Goal: Information Seeking & Learning: Learn about a topic

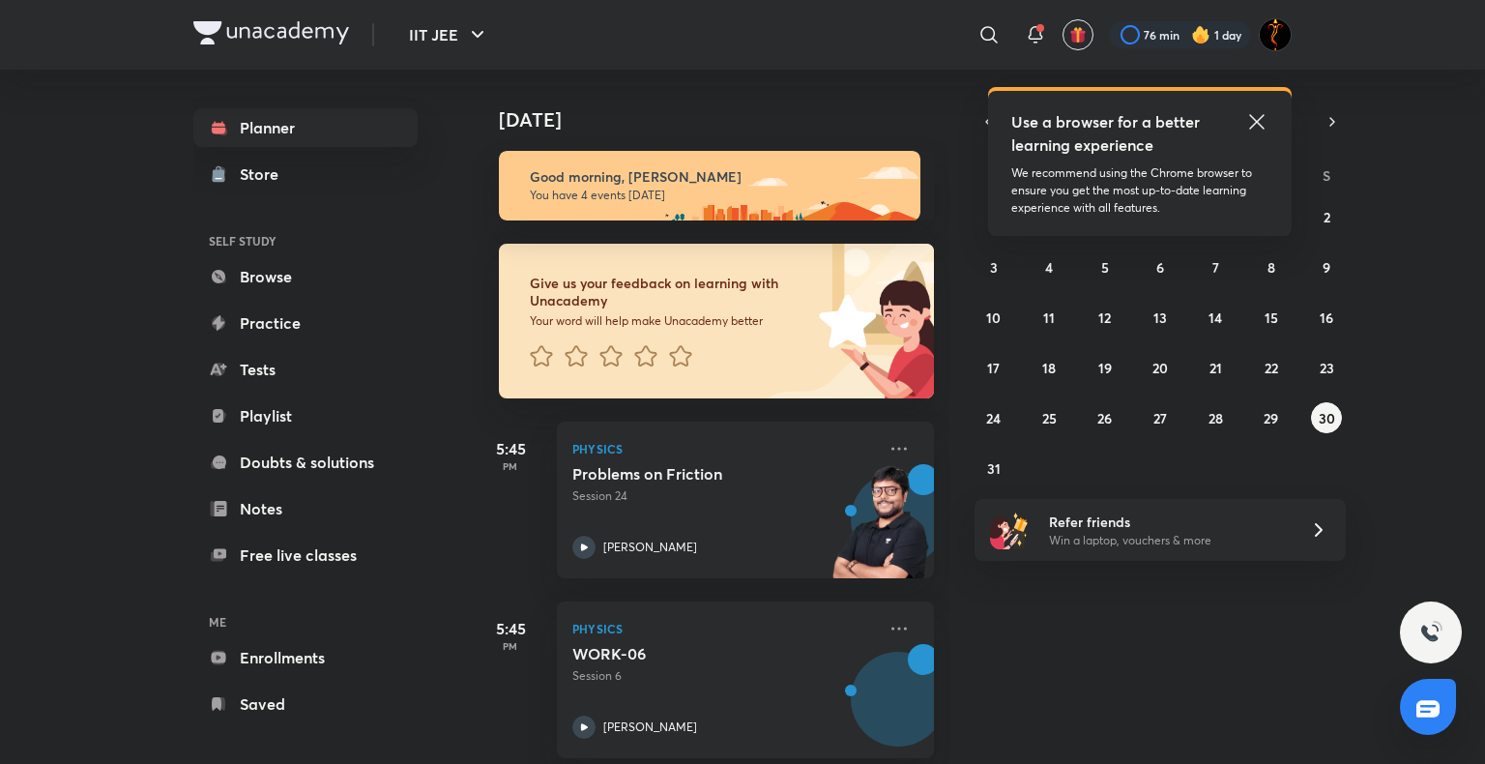
scroll to position [332, 0]
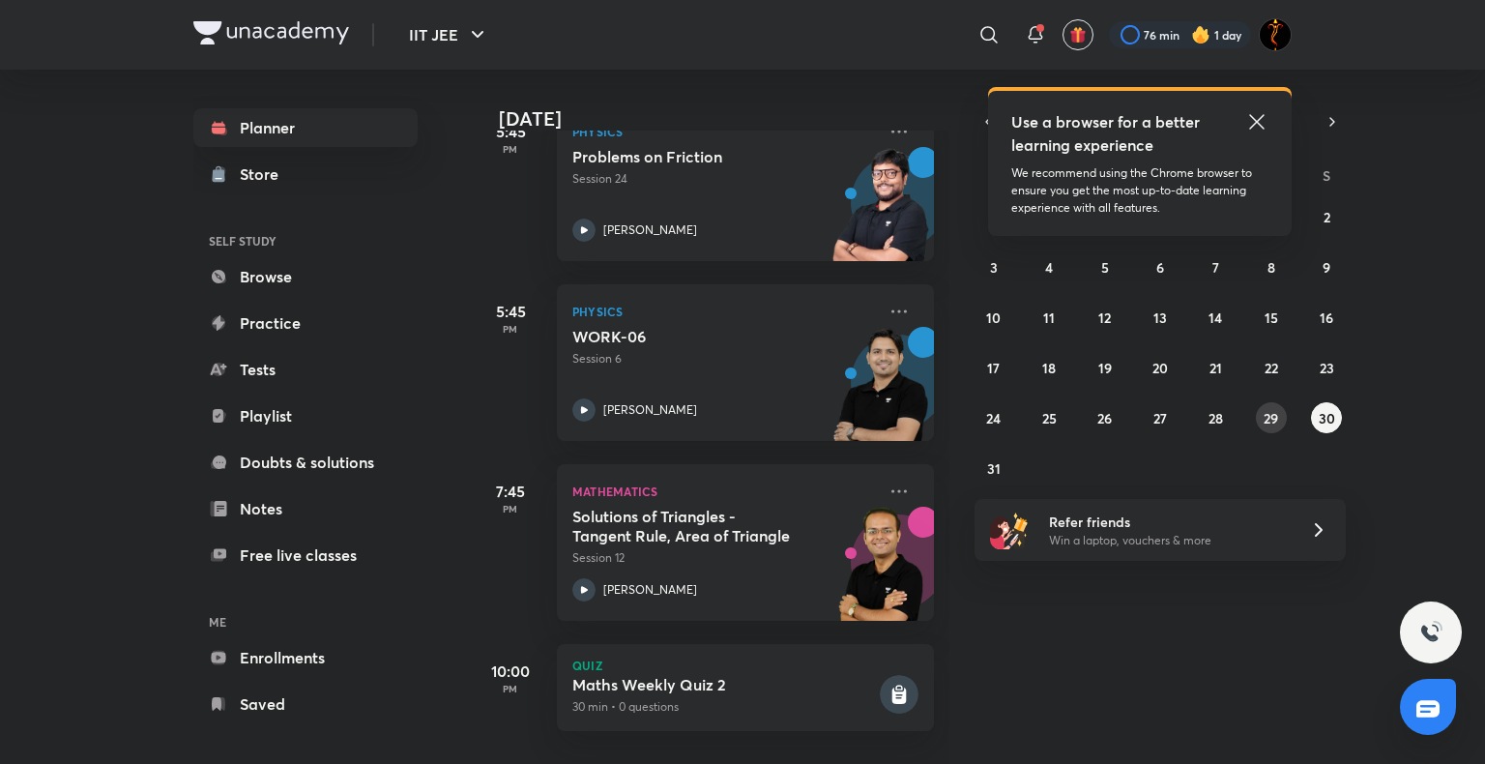
click at [1272, 414] on abbr "29" at bounding box center [1271, 418] width 15 height 18
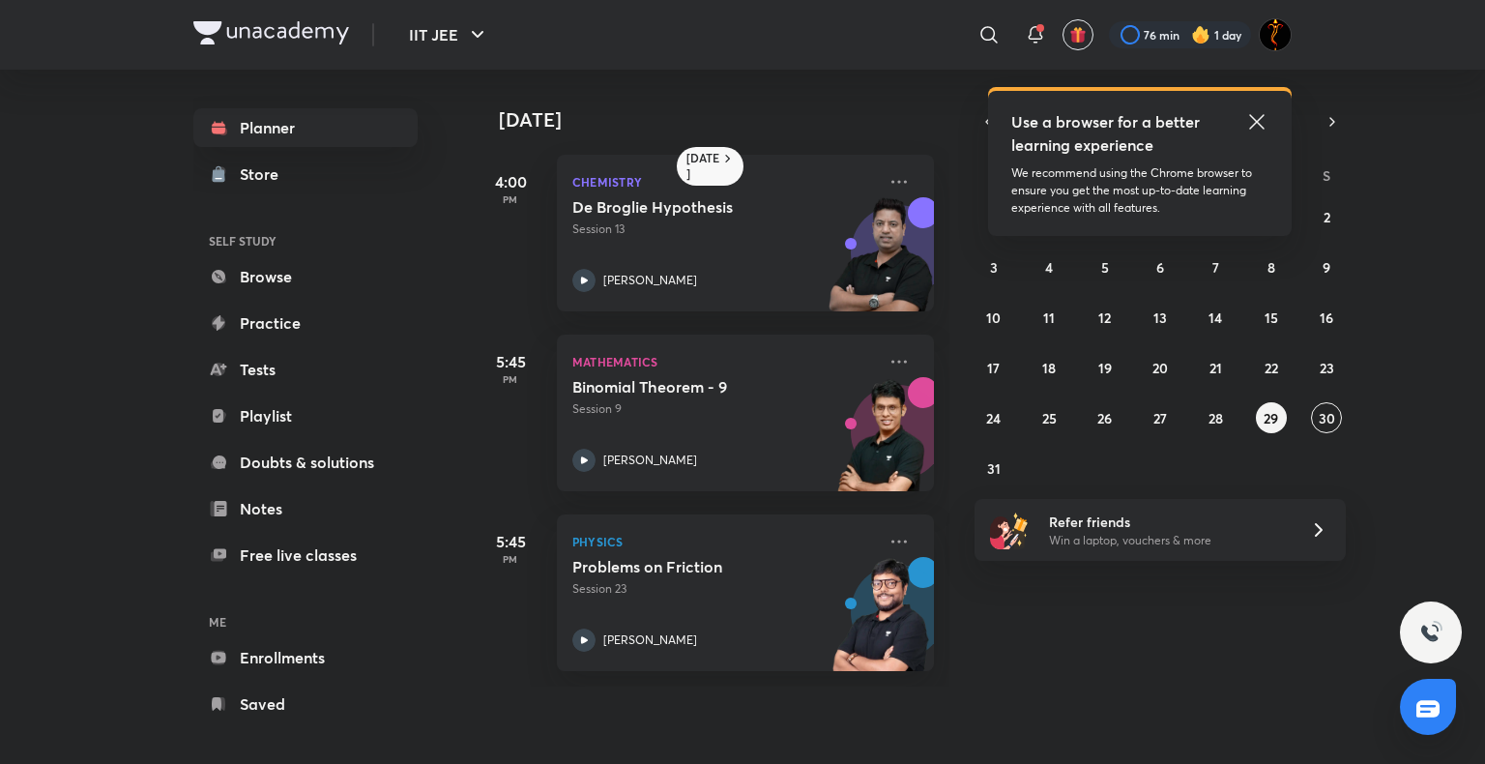
click at [1244, 124] on div "Use a browser for a better learning experience" at bounding box center [1139, 133] width 257 height 46
click at [1245, 118] on icon at bounding box center [1256, 121] width 23 height 23
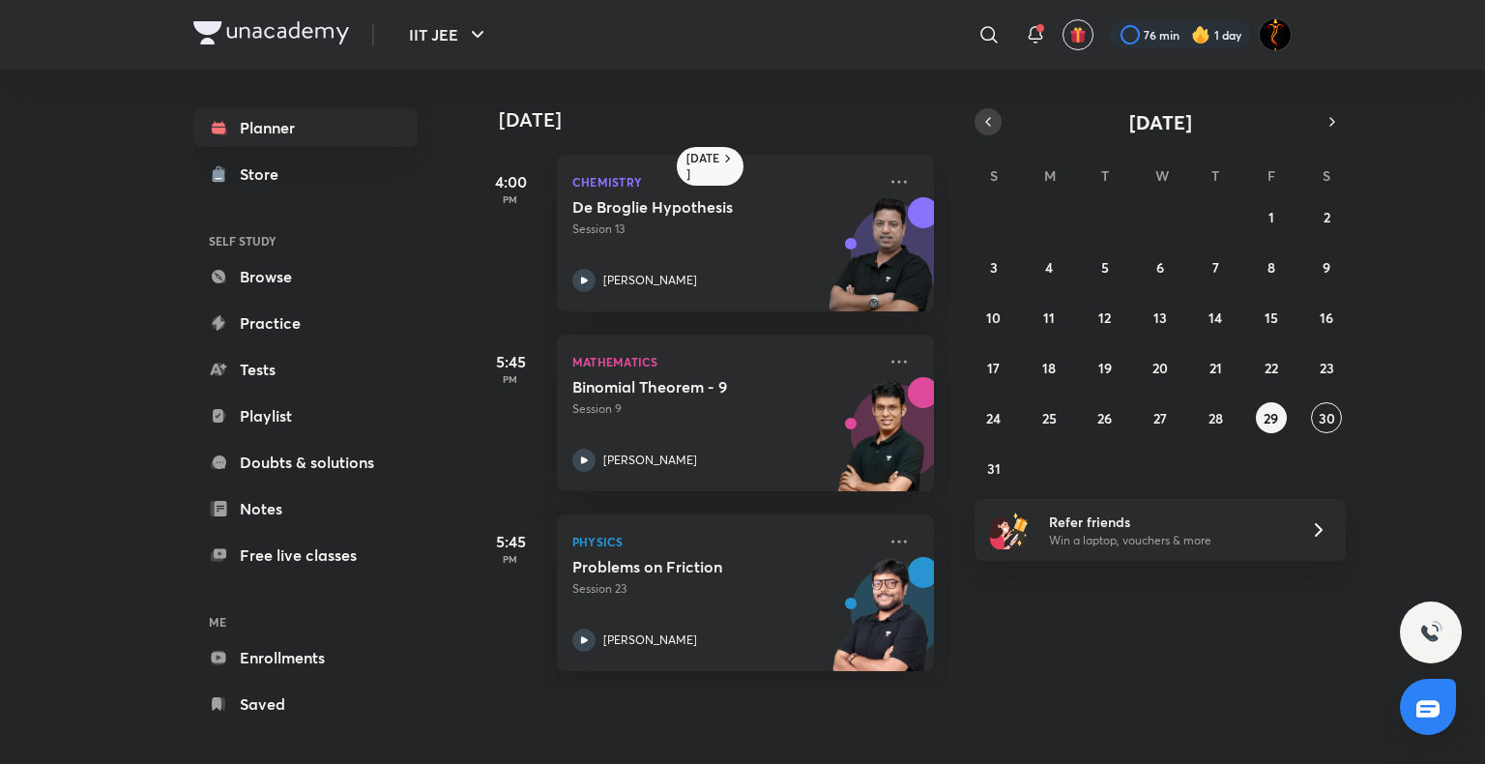
click at [975, 118] on button "button" at bounding box center [988, 121] width 27 height 27
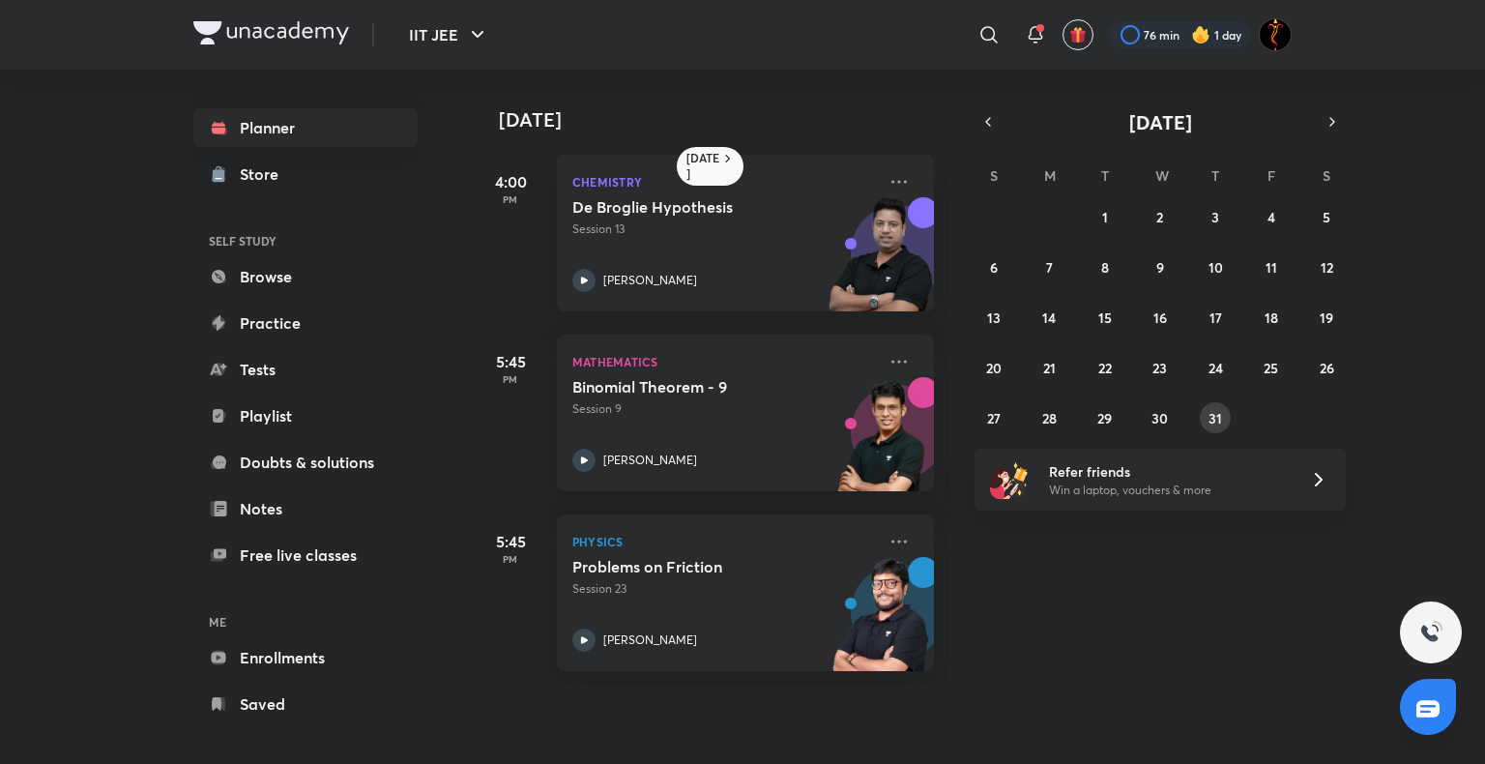
click at [1220, 410] on abbr "31" at bounding box center [1216, 418] width 14 height 18
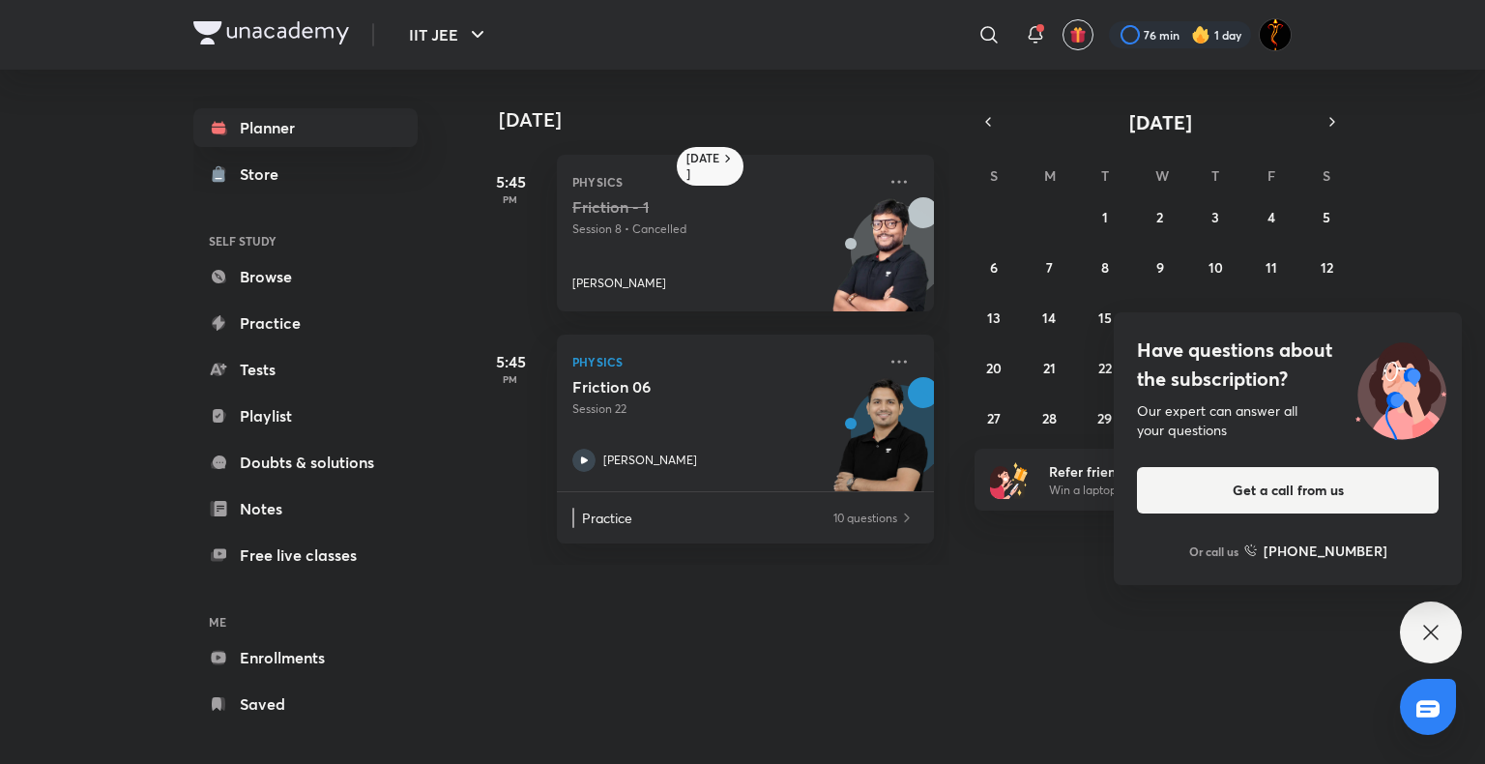
click at [1438, 618] on div "Have questions about the subscription? Our expert can answer all your questions…" at bounding box center [1431, 632] width 62 height 62
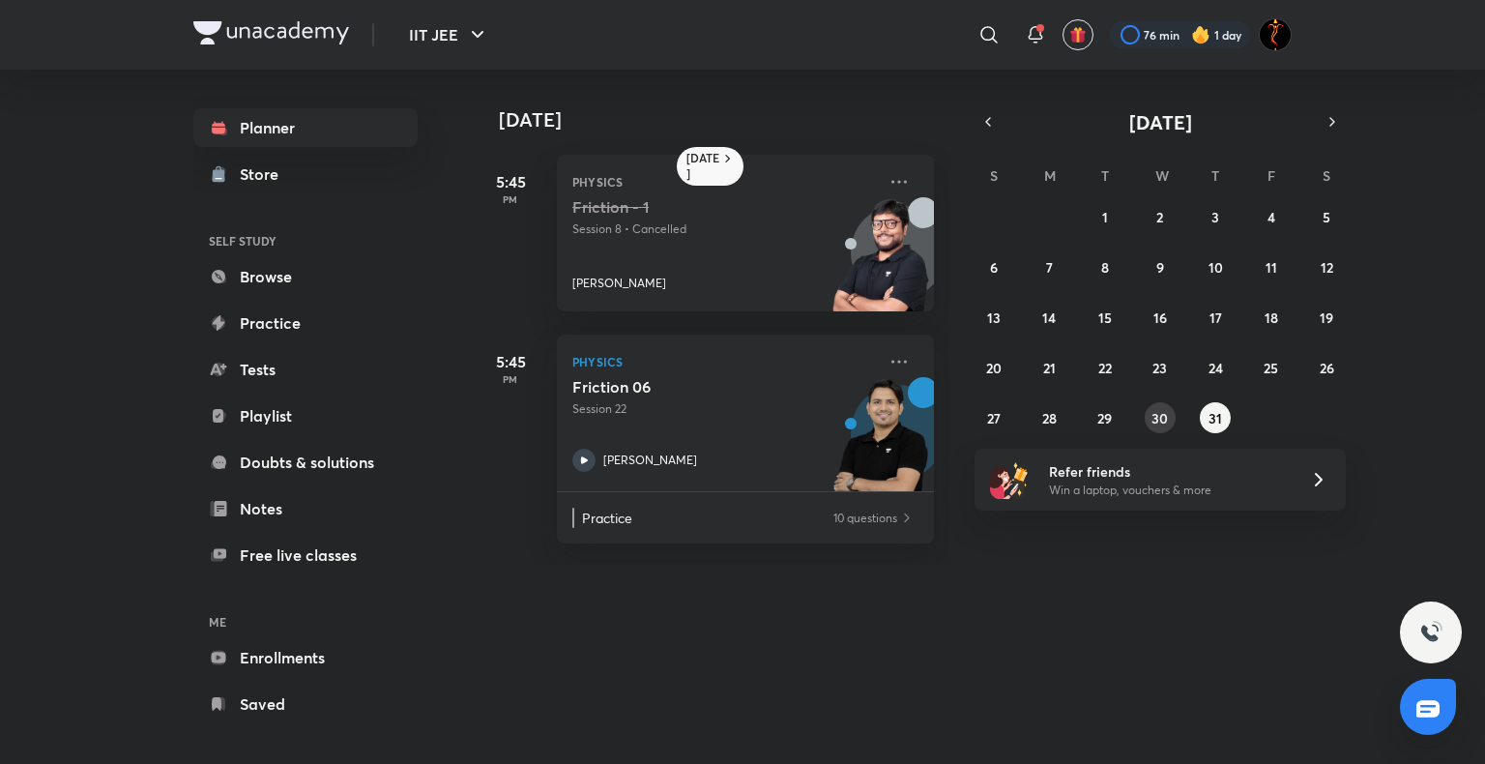
click at [1153, 417] on abbr "30" at bounding box center [1160, 418] width 16 height 18
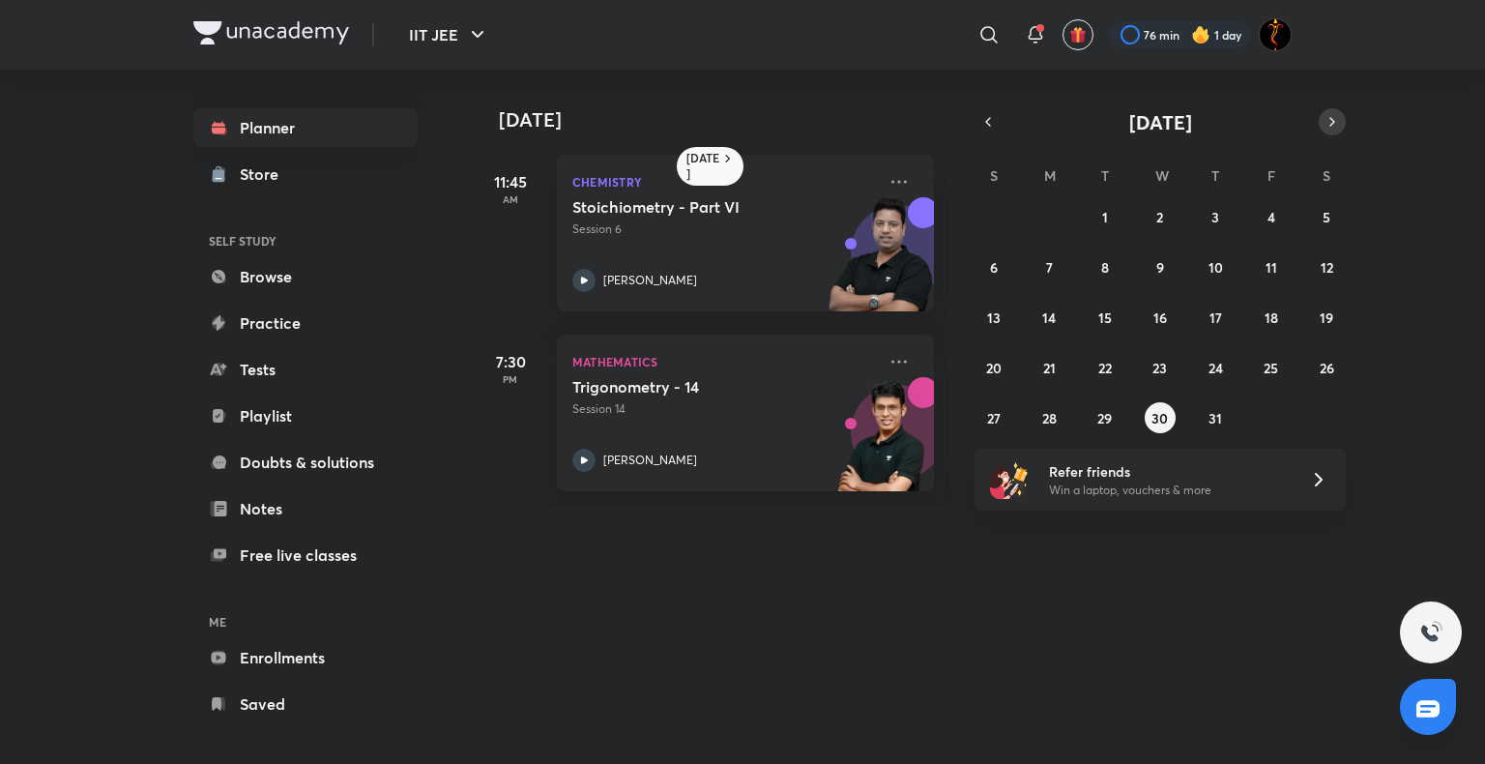
click at [1327, 133] on button "button" at bounding box center [1332, 121] width 27 height 27
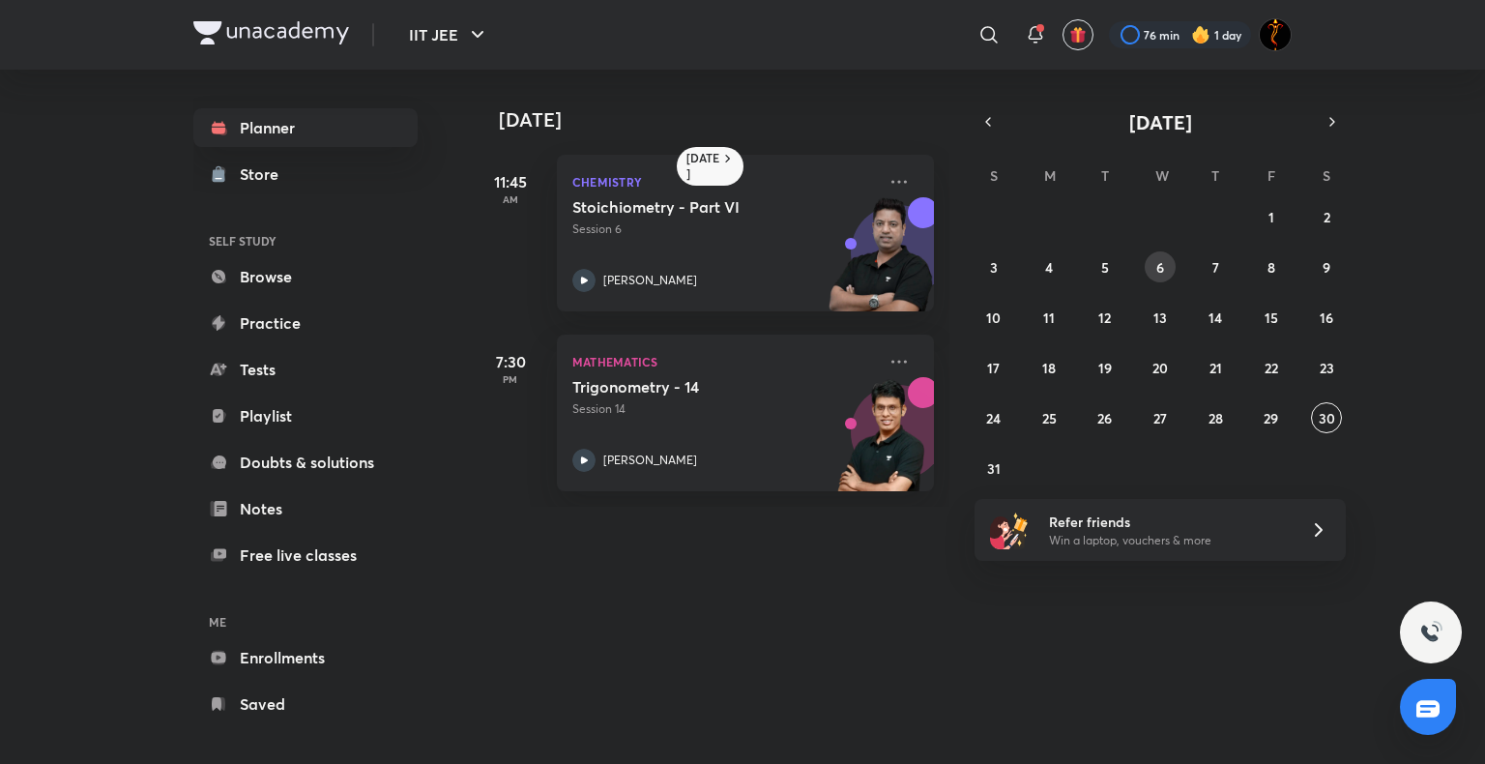
click at [1158, 259] on abbr "6" at bounding box center [1160, 267] width 8 height 18
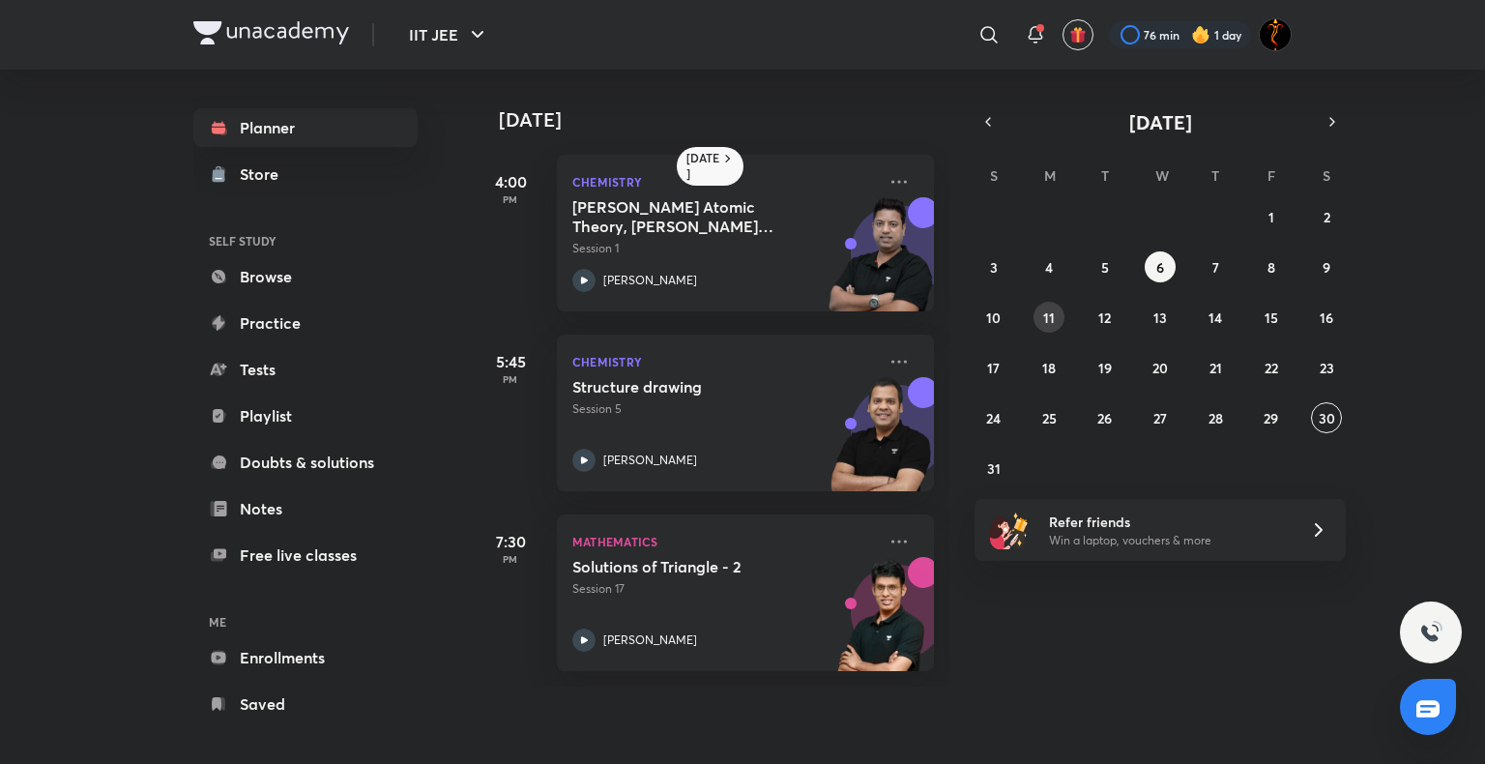
click at [1053, 315] on abbr "11" at bounding box center [1049, 317] width 12 height 18
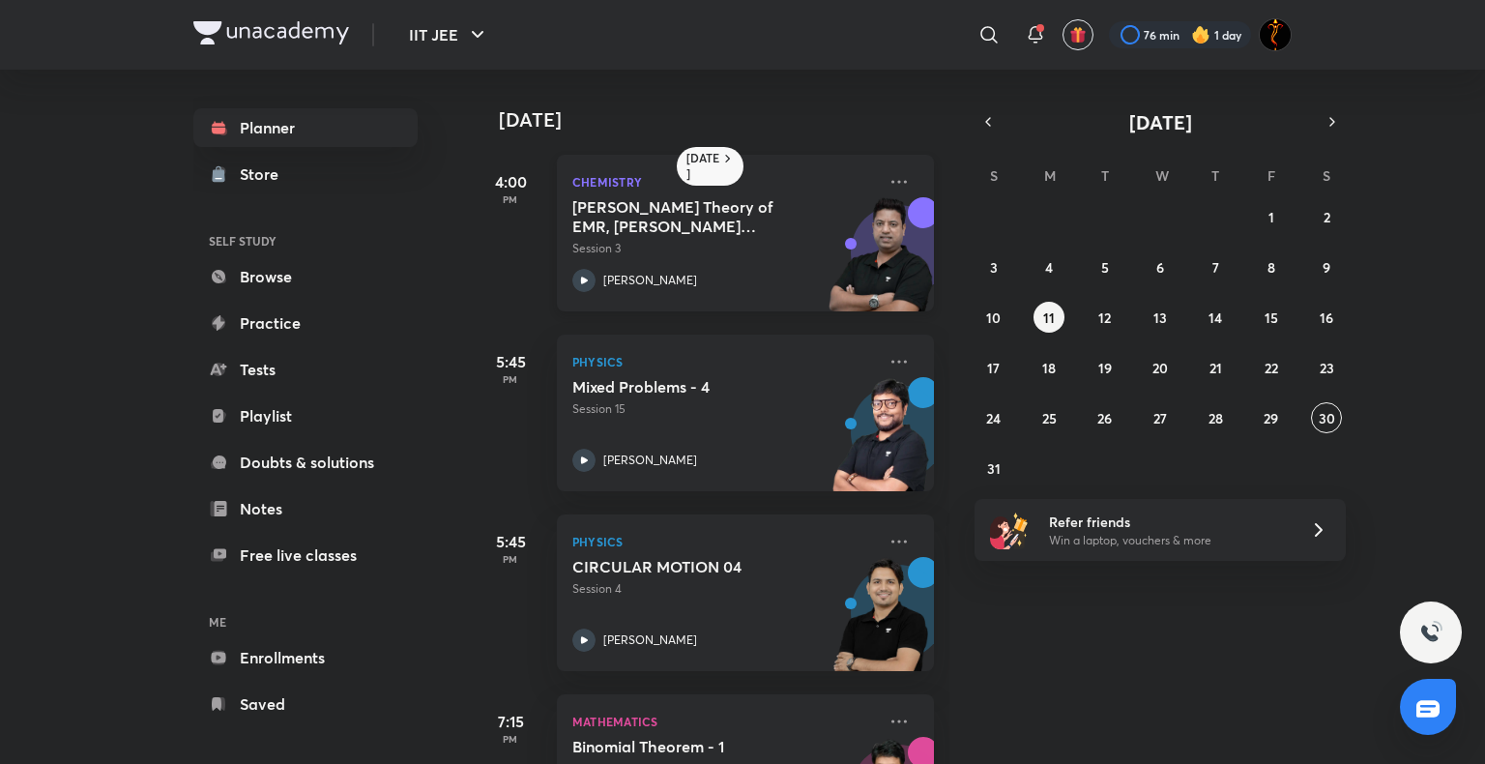
click at [670, 245] on p "Session 3" at bounding box center [724, 248] width 304 height 17
